Goal: Task Accomplishment & Management: Manage account settings

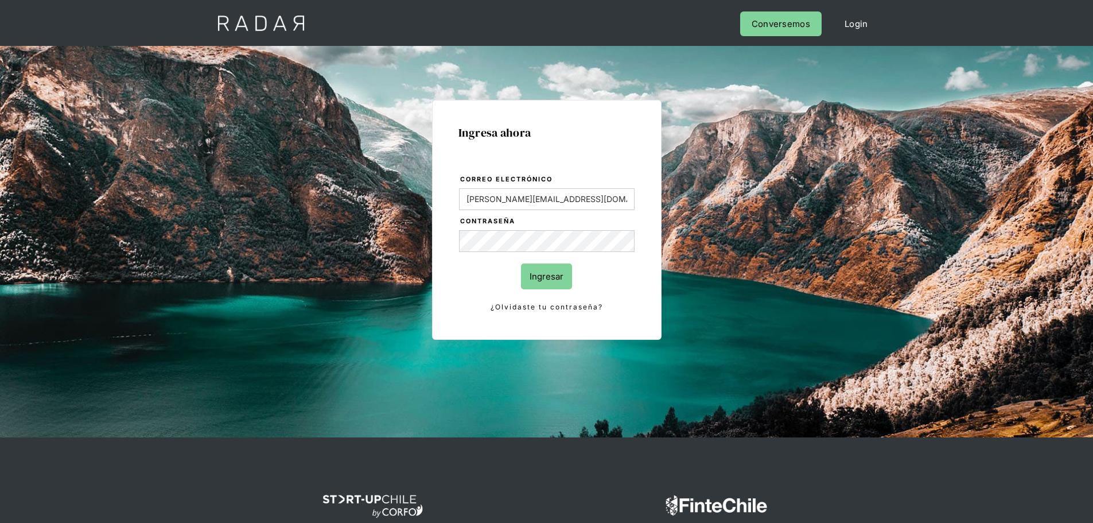
click at [556, 270] on input "Ingresar" at bounding box center [546, 276] width 51 height 26
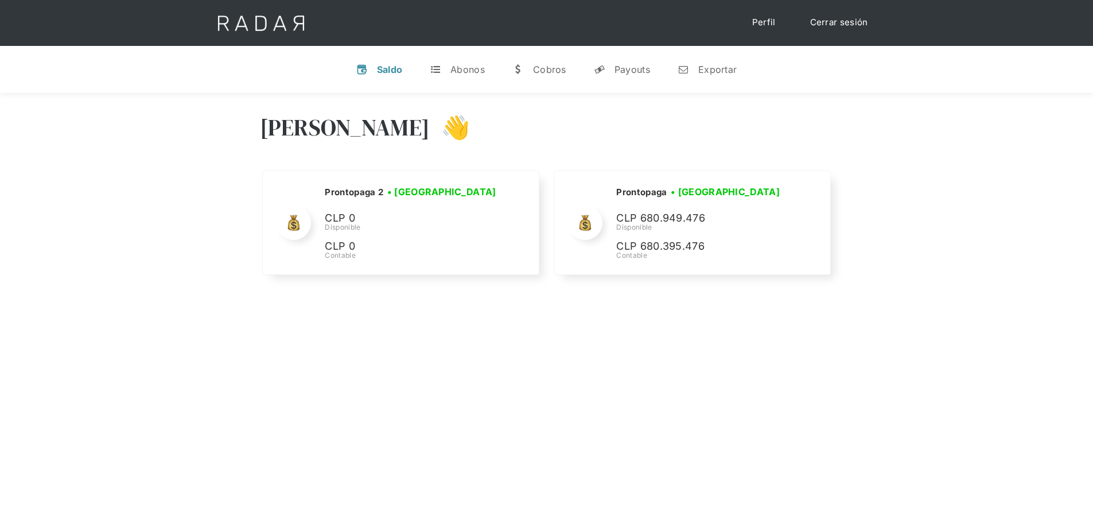
drag, startPoint x: 406, startPoint y: 412, endPoint x: 411, endPoint y: 407, distance: 6.9
click at [406, 412] on div "Hola Evans 👋 Cargando tus cuentas... Nombre de la empresa • Conectada • Descone…" at bounding box center [546, 354] width 1093 height 523
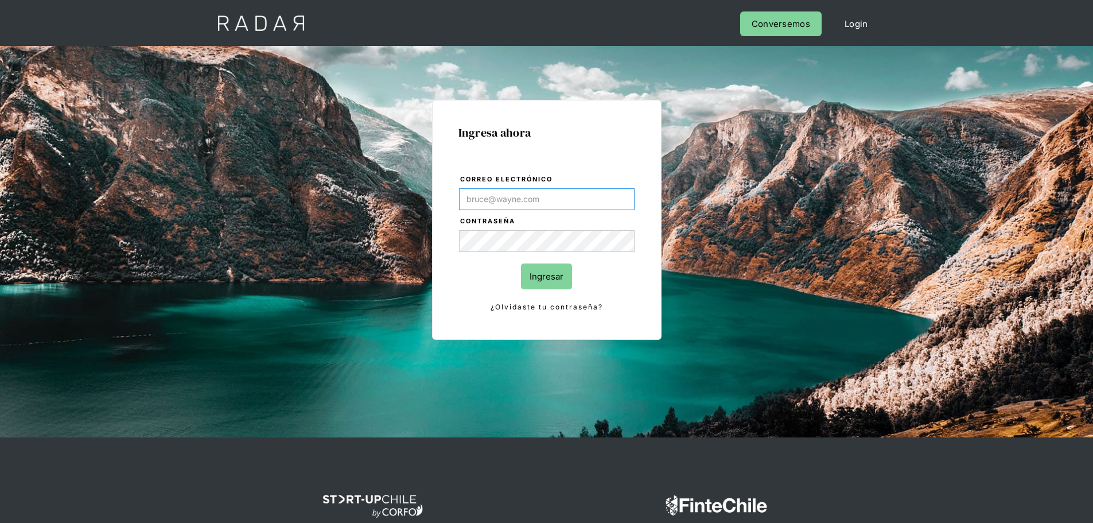
click at [516, 205] on input "Correo electrónico" at bounding box center [547, 199] width 176 height 22
click at [610, 244] on body "Cargando... Cerrar sesión Perfil Login Conversemos Ingresa ahora Correo electró…" at bounding box center [546, 295] width 1093 height 591
type input "[PERSON_NAME][EMAIL_ADDRESS][DOMAIN_NAME]"
click at [577, 202] on input "Correo electrónico" at bounding box center [547, 199] width 176 height 22
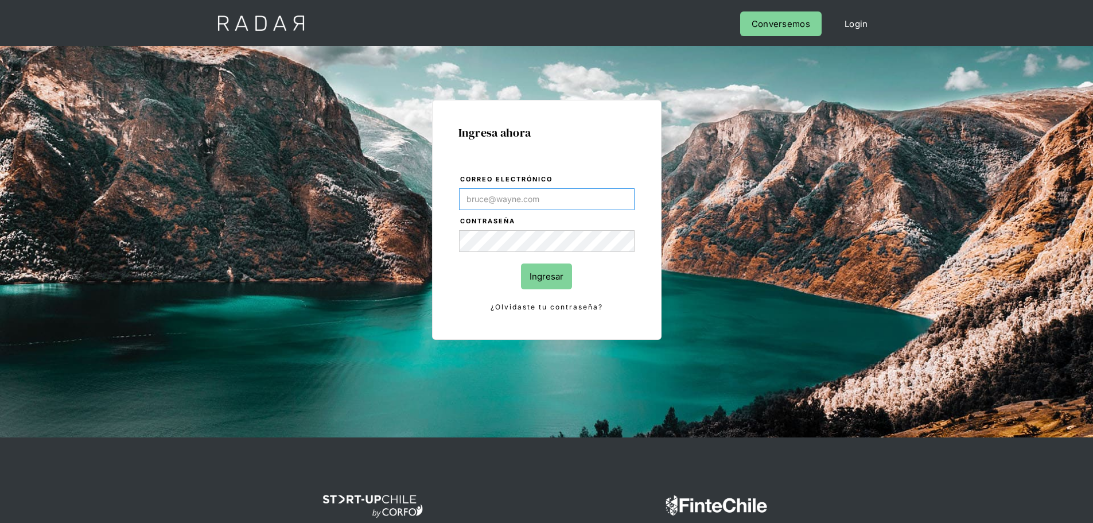
click at [556, 200] on input "Correo electrónico" at bounding box center [547, 199] width 176 height 22
click at [558, 228] on form "Correo electrónico Contraseña Ingresar ¿Olvidaste tu contraseña?" at bounding box center [547, 243] width 177 height 140
drag, startPoint x: 585, startPoint y: 200, endPoint x: 571, endPoint y: 223, distance: 27.1
click at [585, 200] on input "Correo electrónico" at bounding box center [547, 199] width 176 height 22
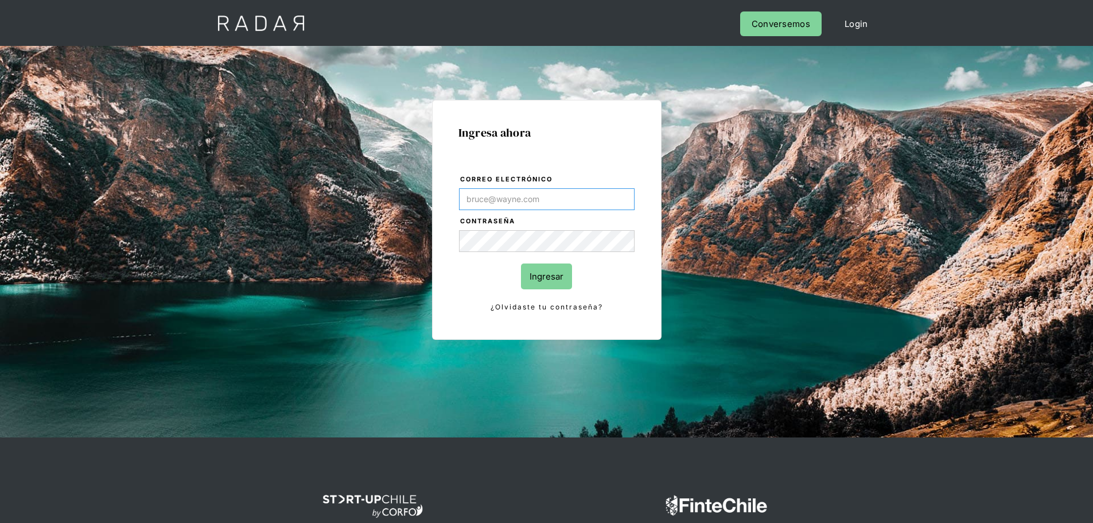
type input "Evans@prontopaga.com"
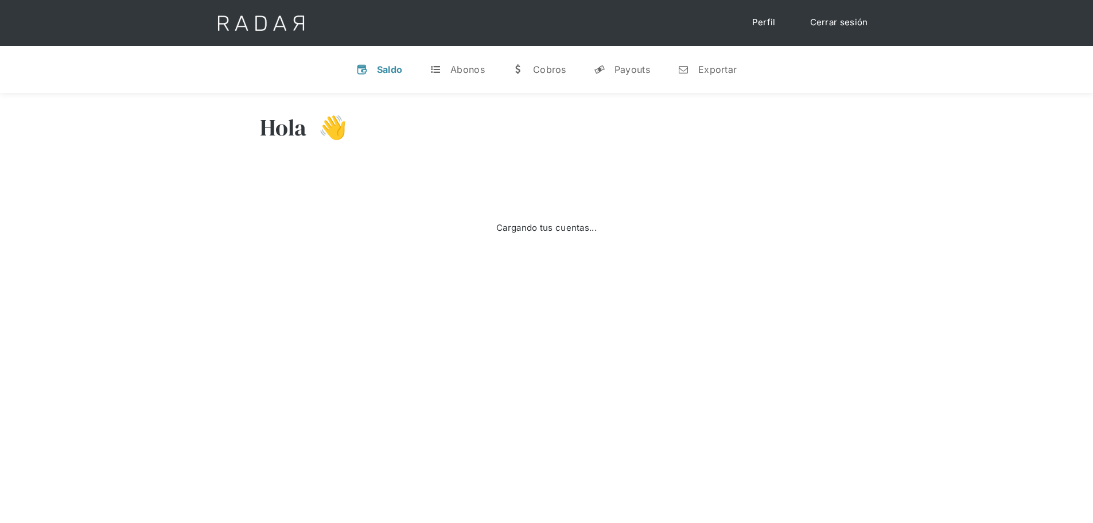
click at [857, 24] on link "Cerrar sesión" at bounding box center [839, 22] width 81 height 22
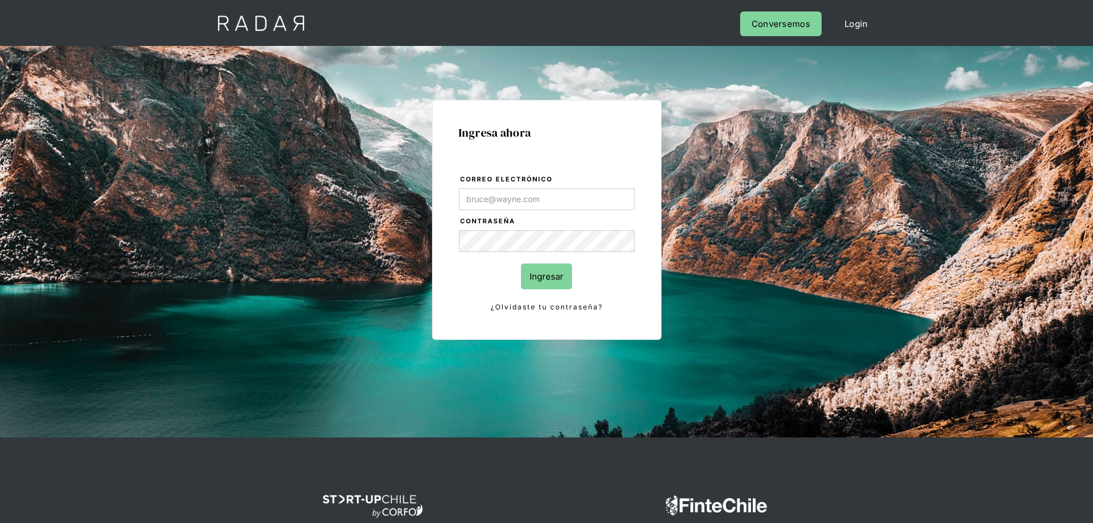
type input "[PERSON_NAME][EMAIL_ADDRESS][DOMAIN_NAME]"
